Goal: Information Seeking & Learning: Learn about a topic

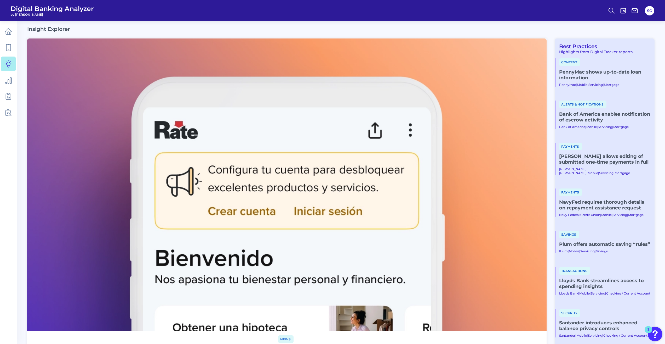
scroll to position [2, 0]
click at [581, 203] on link "NavyFed requires thorough details on repayment assistance request" at bounding box center [604, 205] width 91 height 12
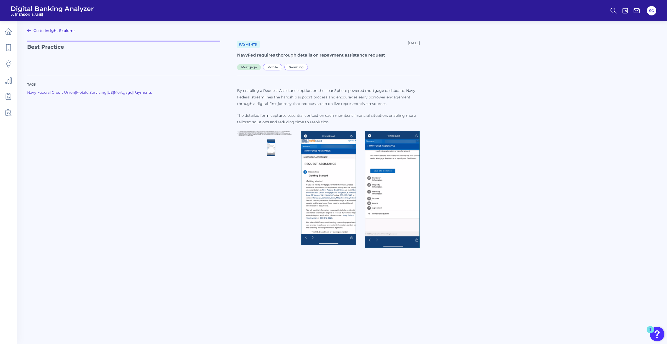
click at [28, 29] on icon at bounding box center [29, 30] width 6 height 6
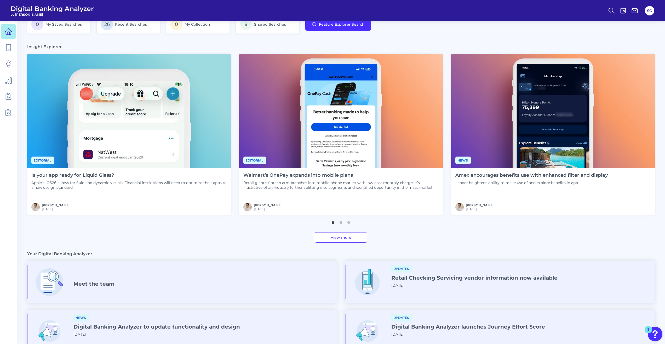
scroll to position [105, 0]
